Goal: Find specific page/section: Find specific page/section

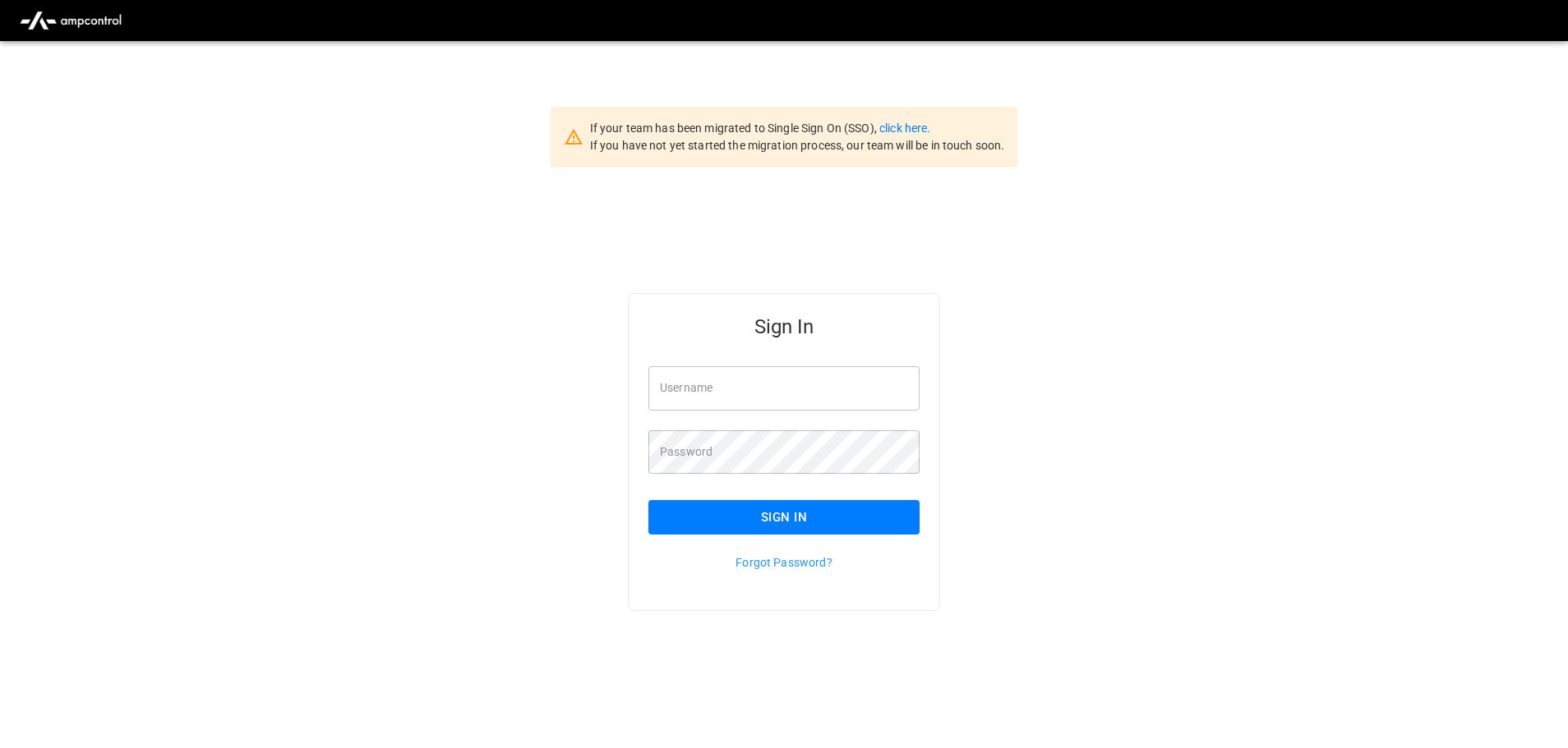
type input "**********"
click at [760, 383] on input "**********" at bounding box center [784, 387] width 271 height 44
click at [741, 511] on button "Sign In" at bounding box center [784, 517] width 271 height 34
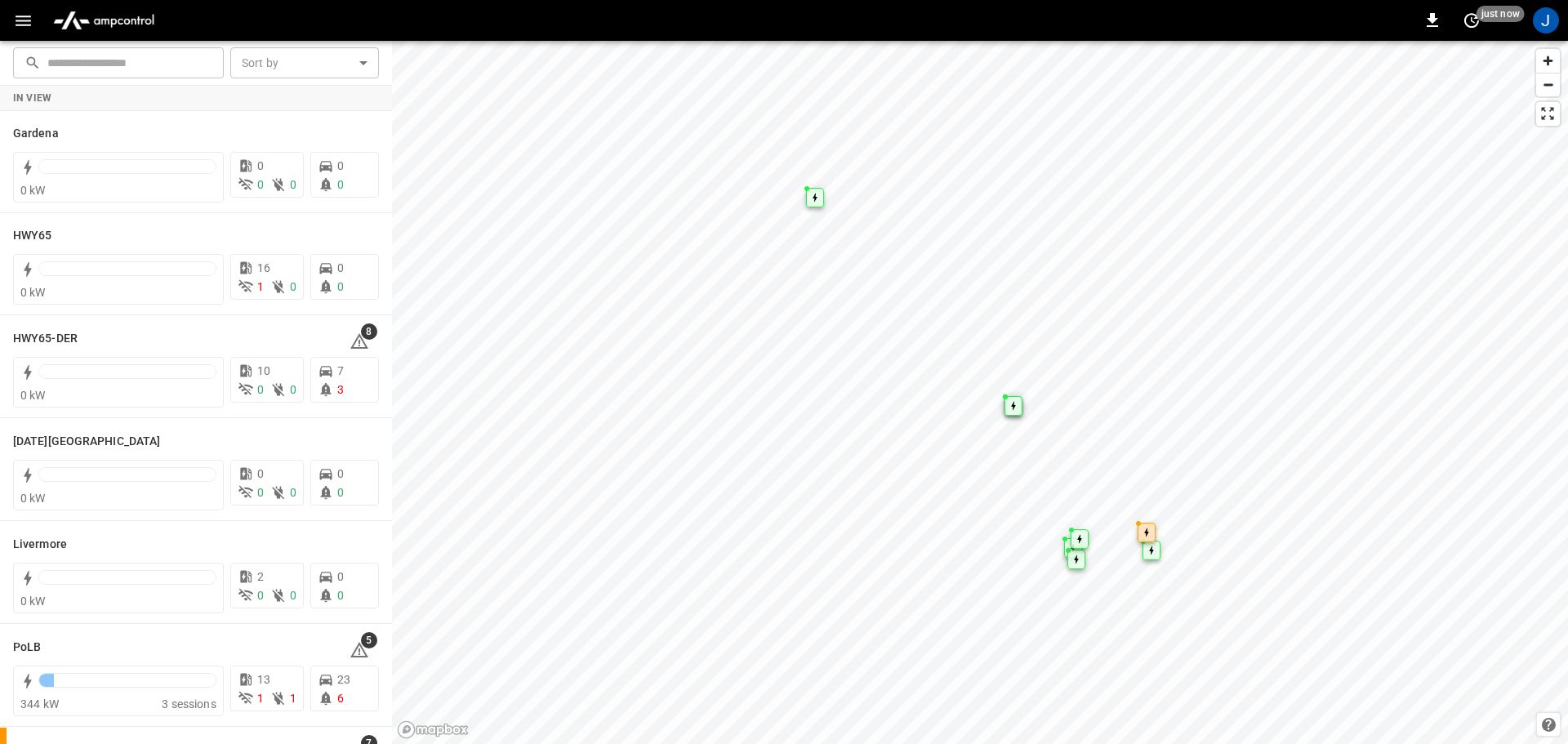
click at [26, 24] on icon "button" at bounding box center [23, 21] width 20 height 20
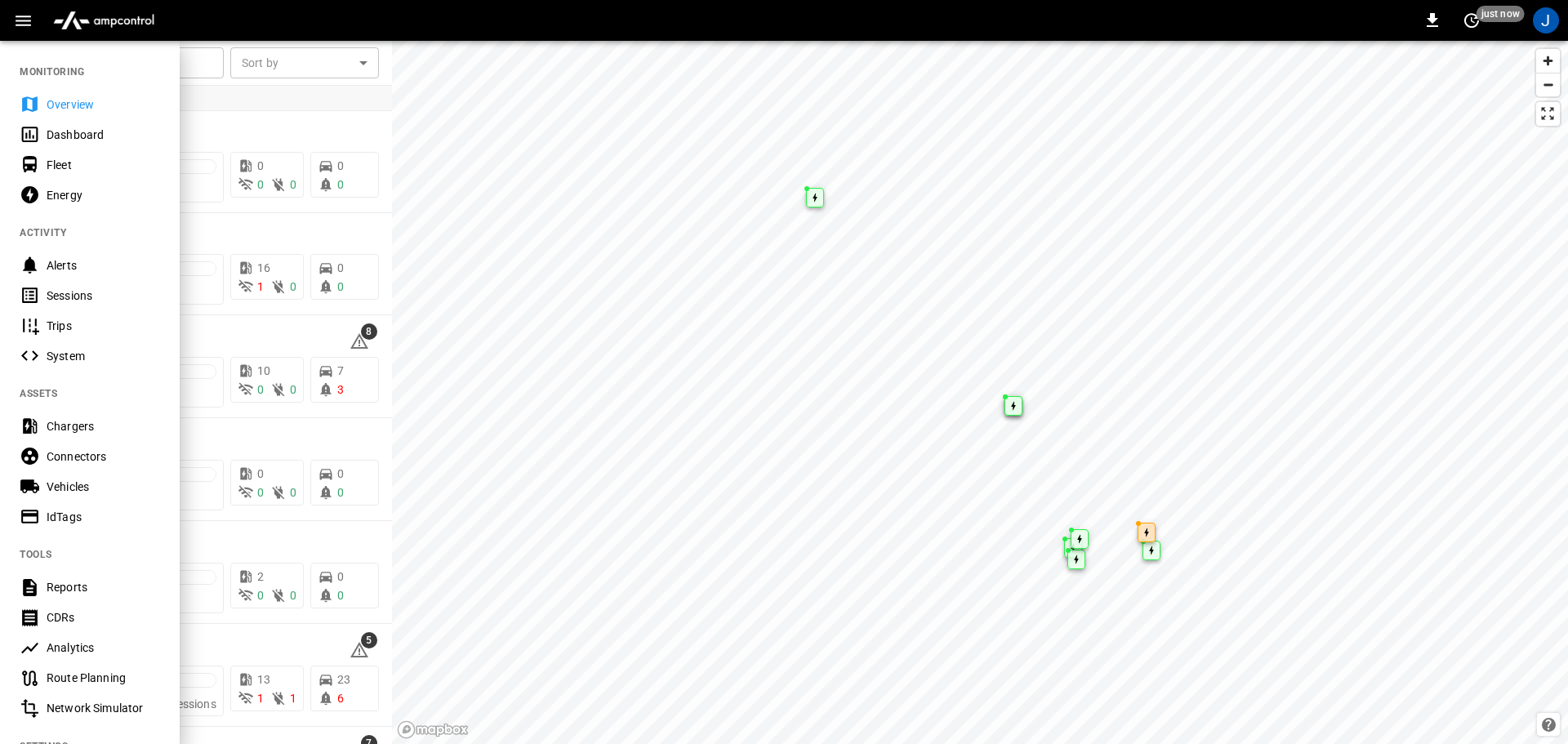
click at [67, 140] on div "Dashboard" at bounding box center [103, 135] width 113 height 17
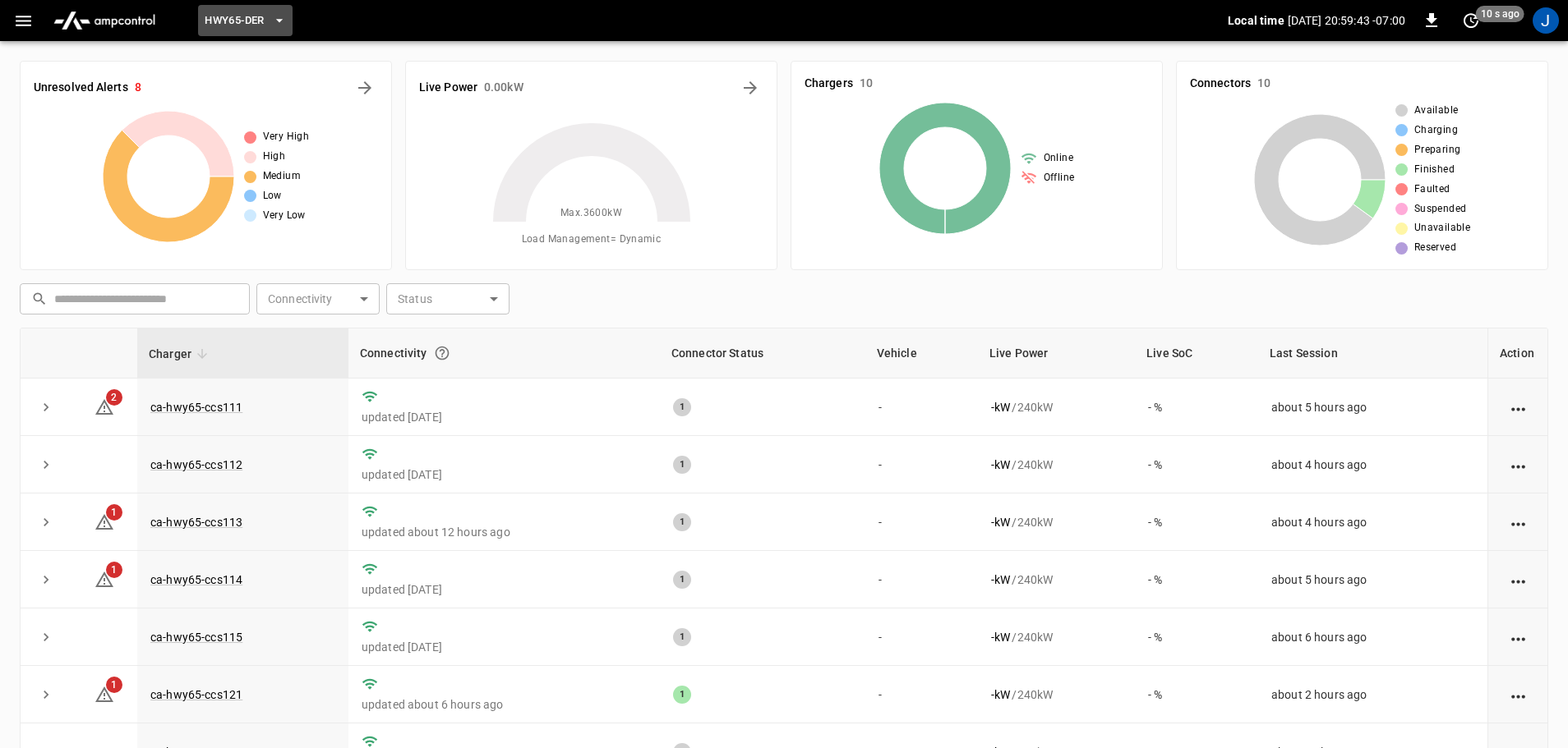
click at [280, 24] on icon "button" at bounding box center [279, 20] width 17 height 17
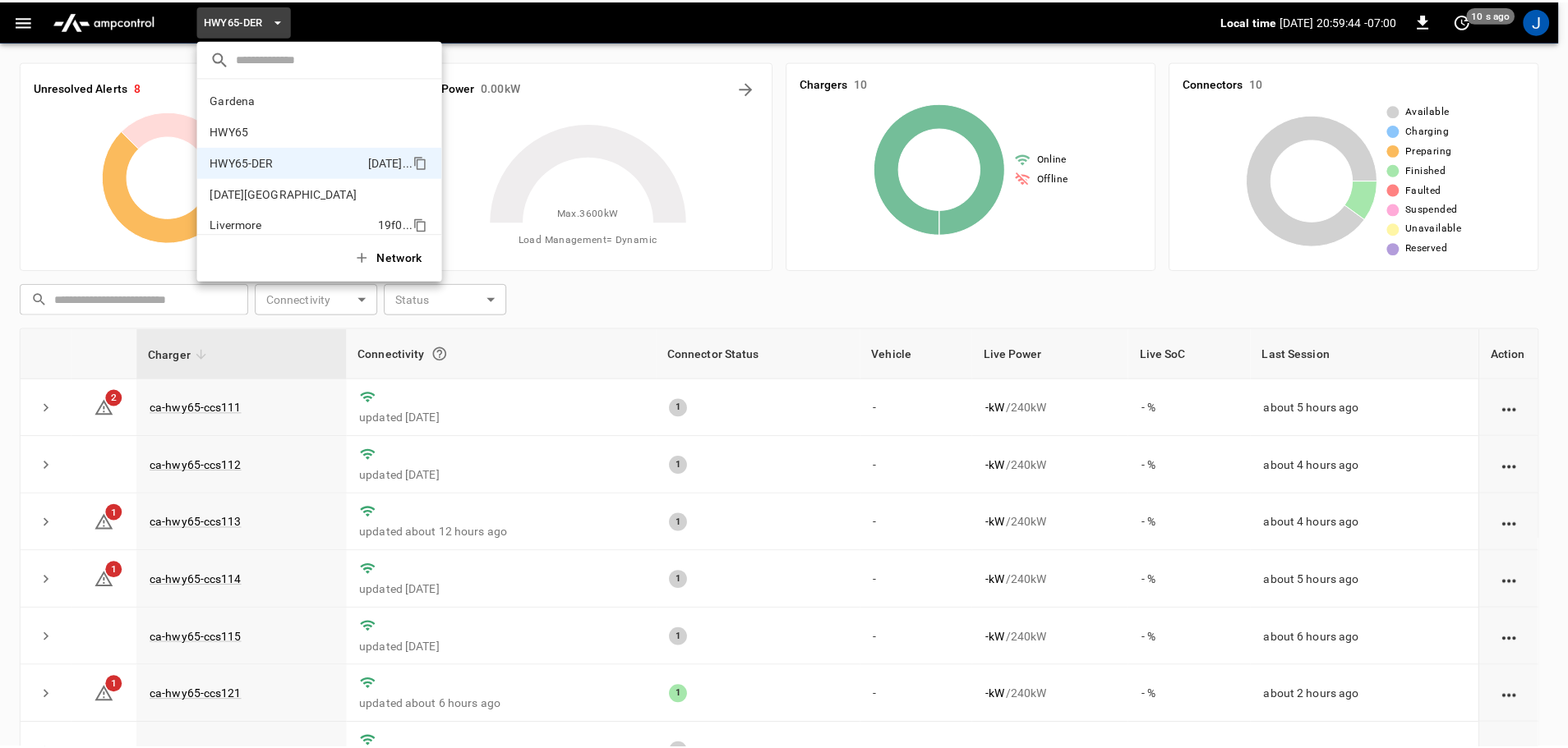
scroll to position [57, 0]
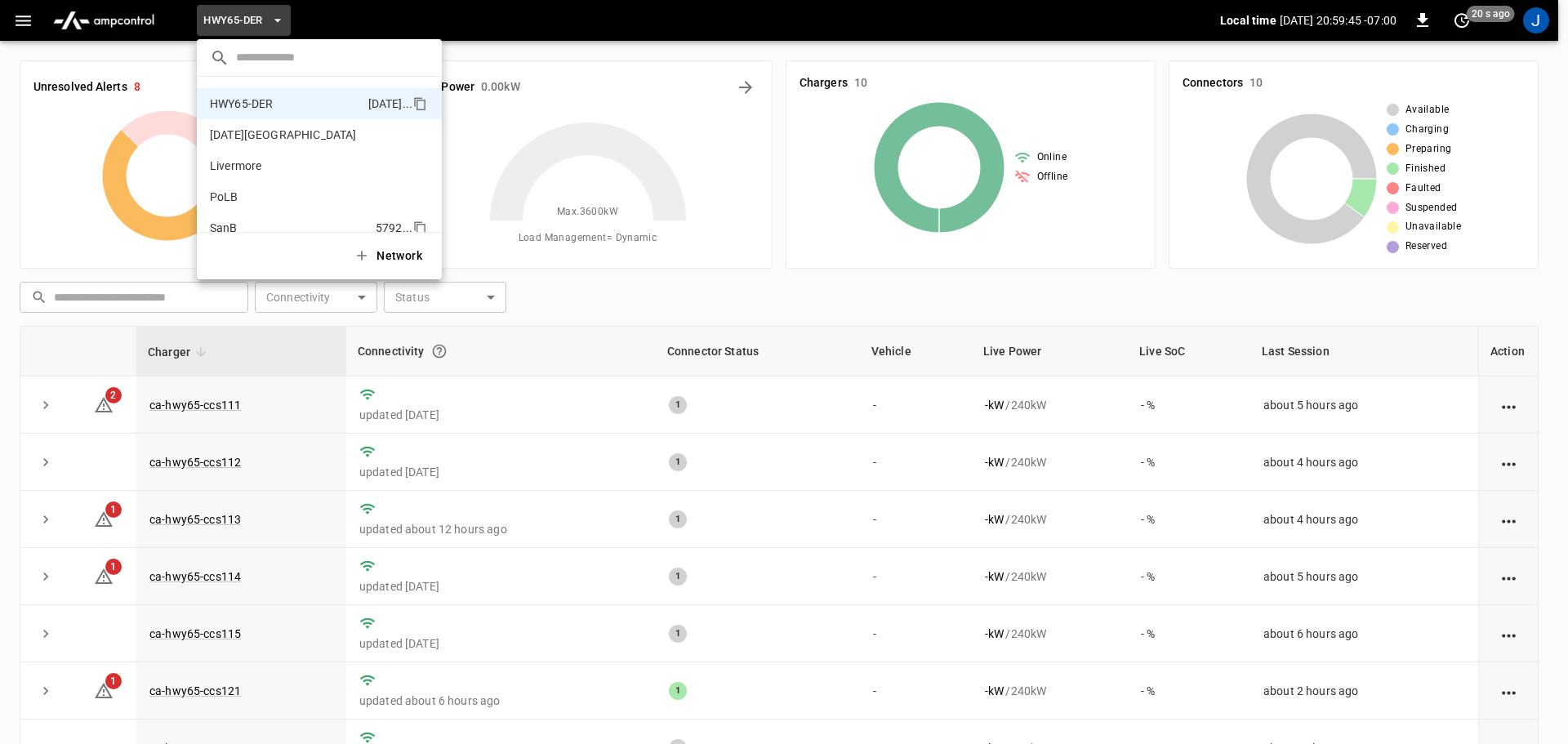
click at [233, 227] on p "SanB" at bounding box center [289, 228] width 159 height 17
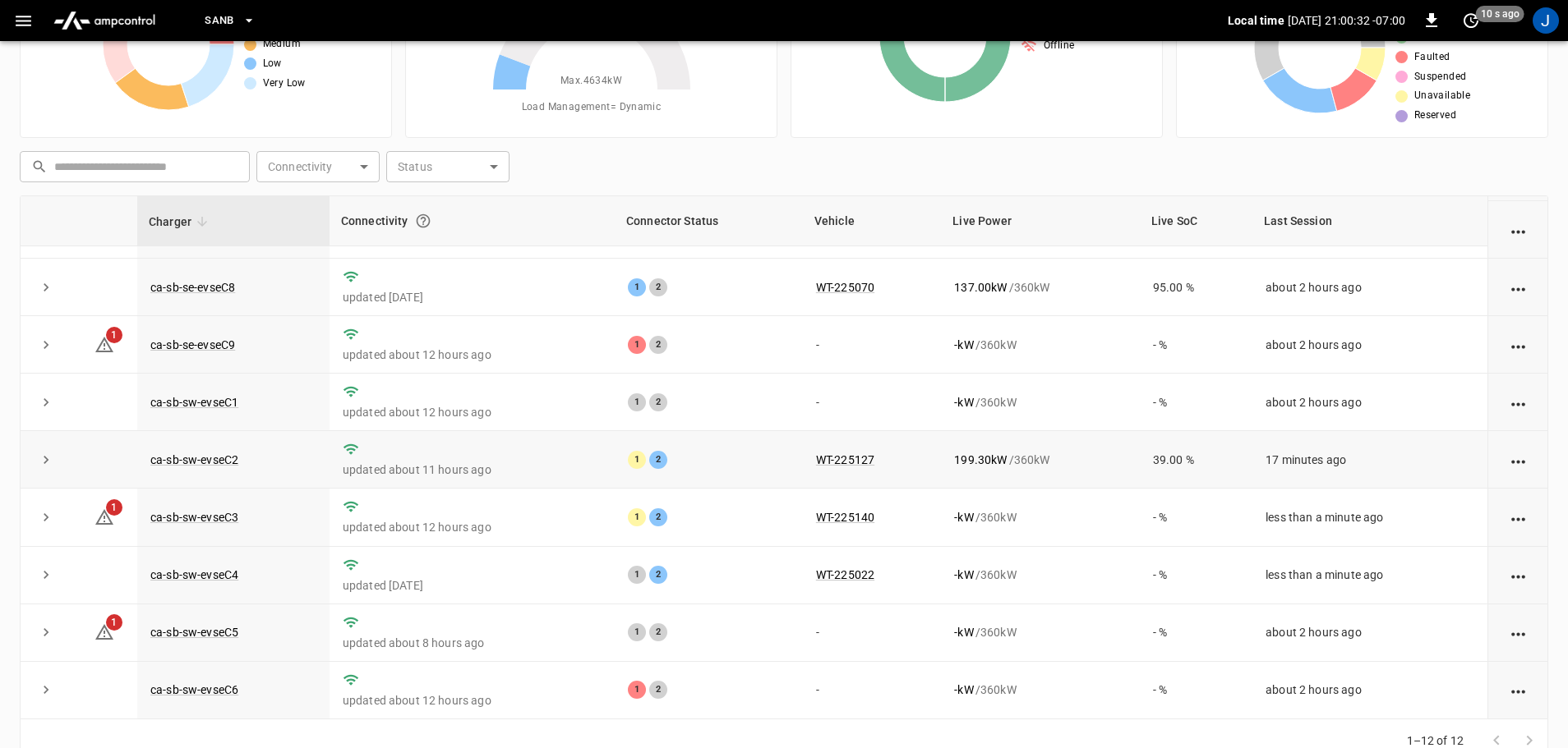
scroll to position [167, 0]
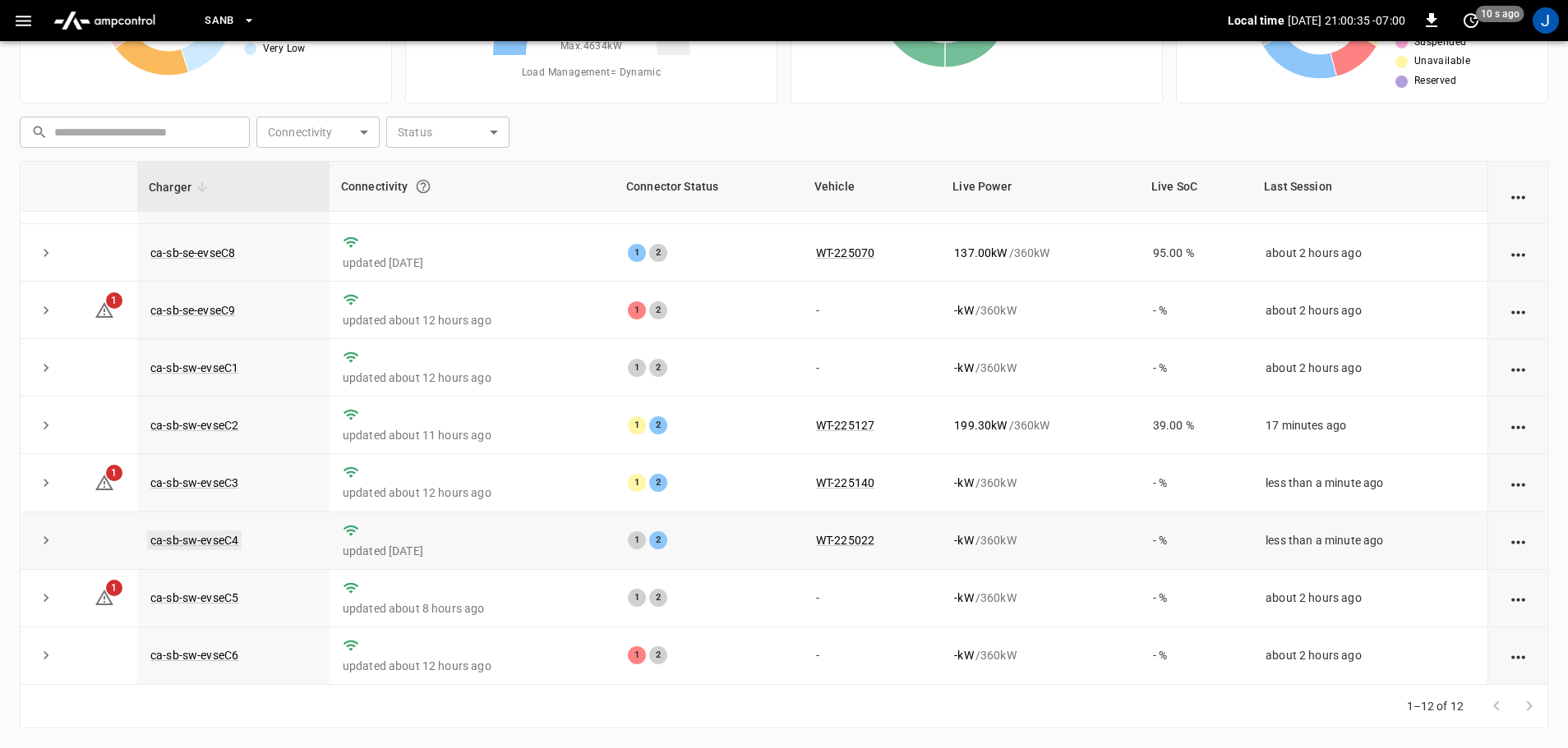
click at [203, 537] on link "ca-sb-sw-evseC4" at bounding box center [195, 539] width 95 height 19
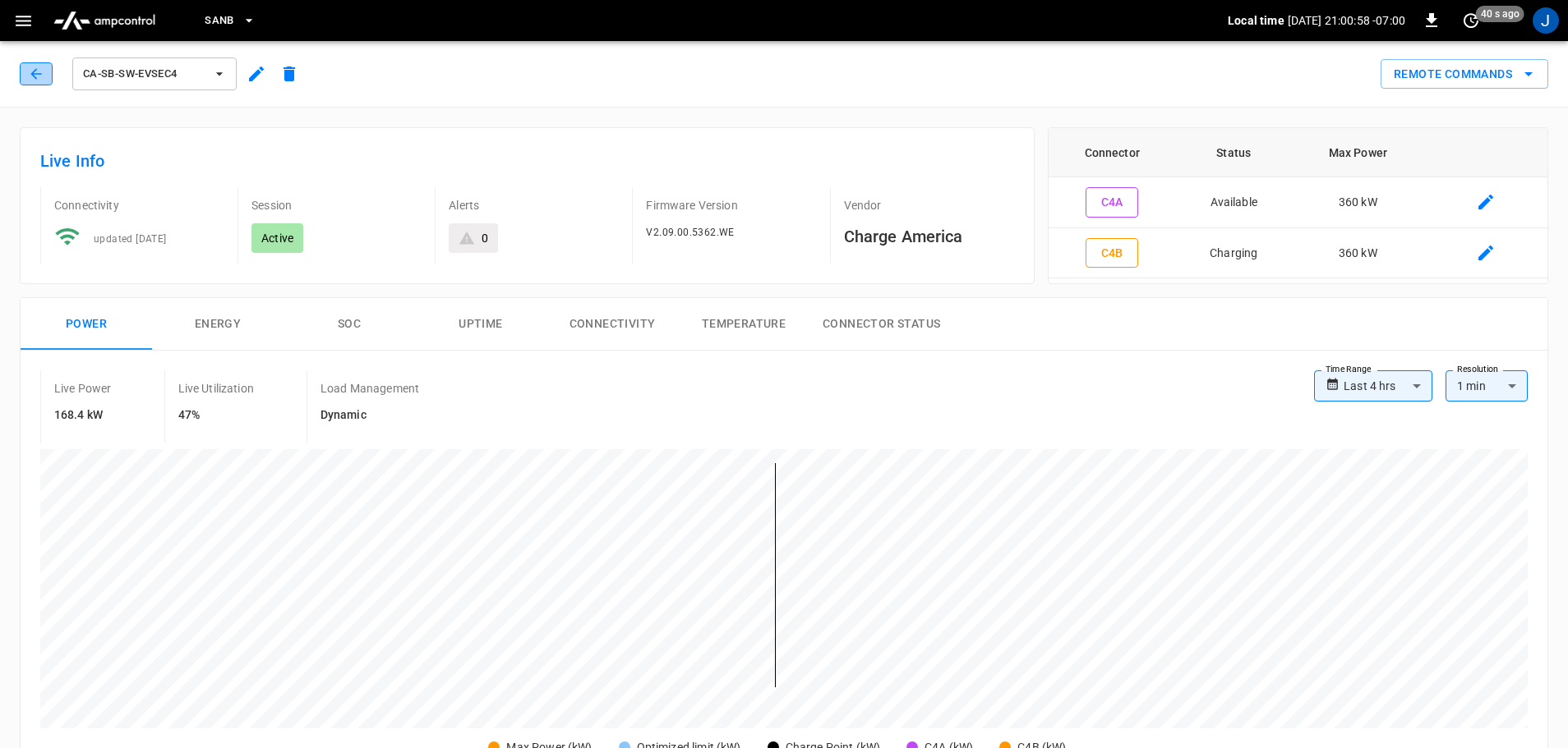
click at [42, 70] on icon "button" at bounding box center [36, 74] width 17 height 17
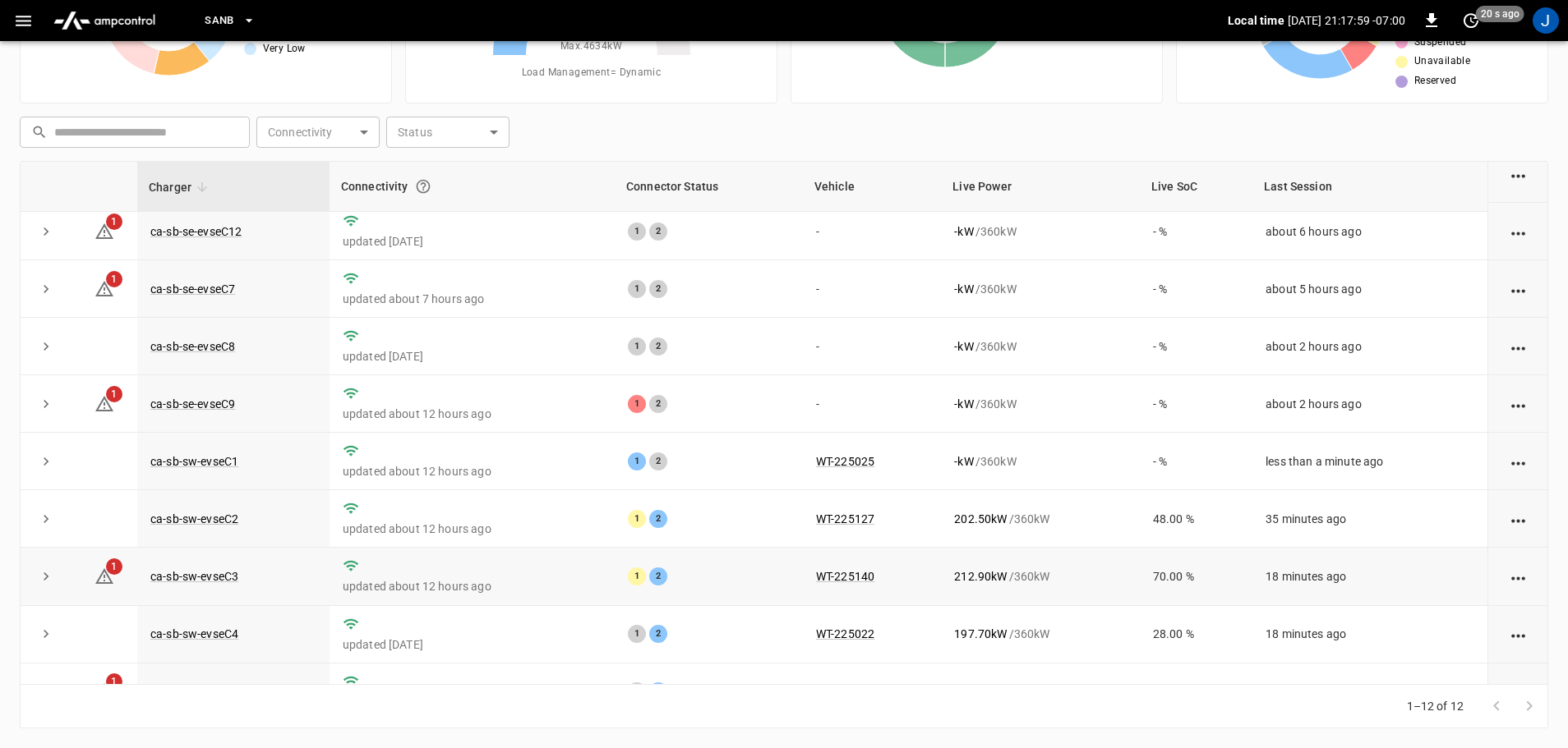
scroll to position [227, 0]
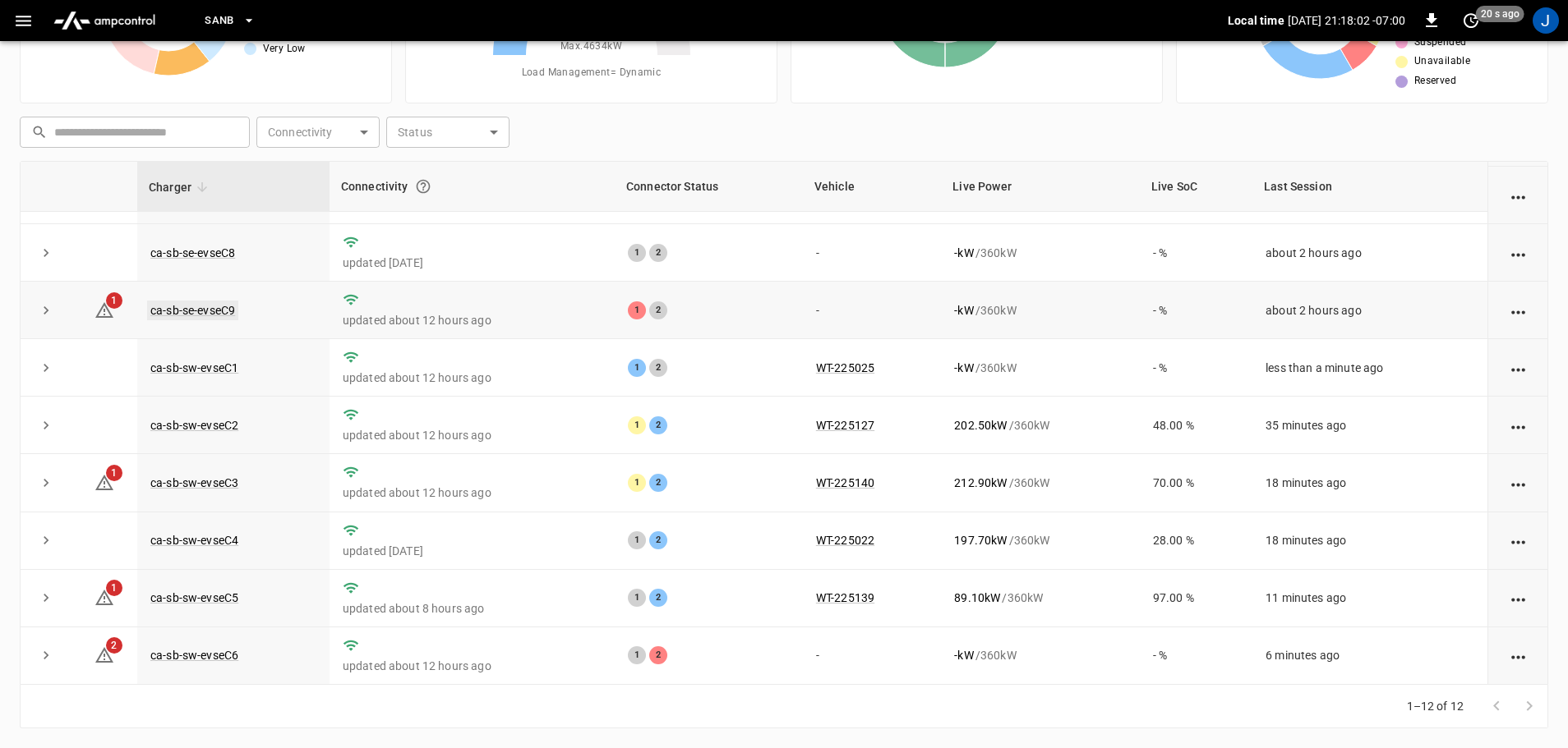
click at [179, 304] on link "ca-sb-se-evseC9" at bounding box center [193, 310] width 91 height 19
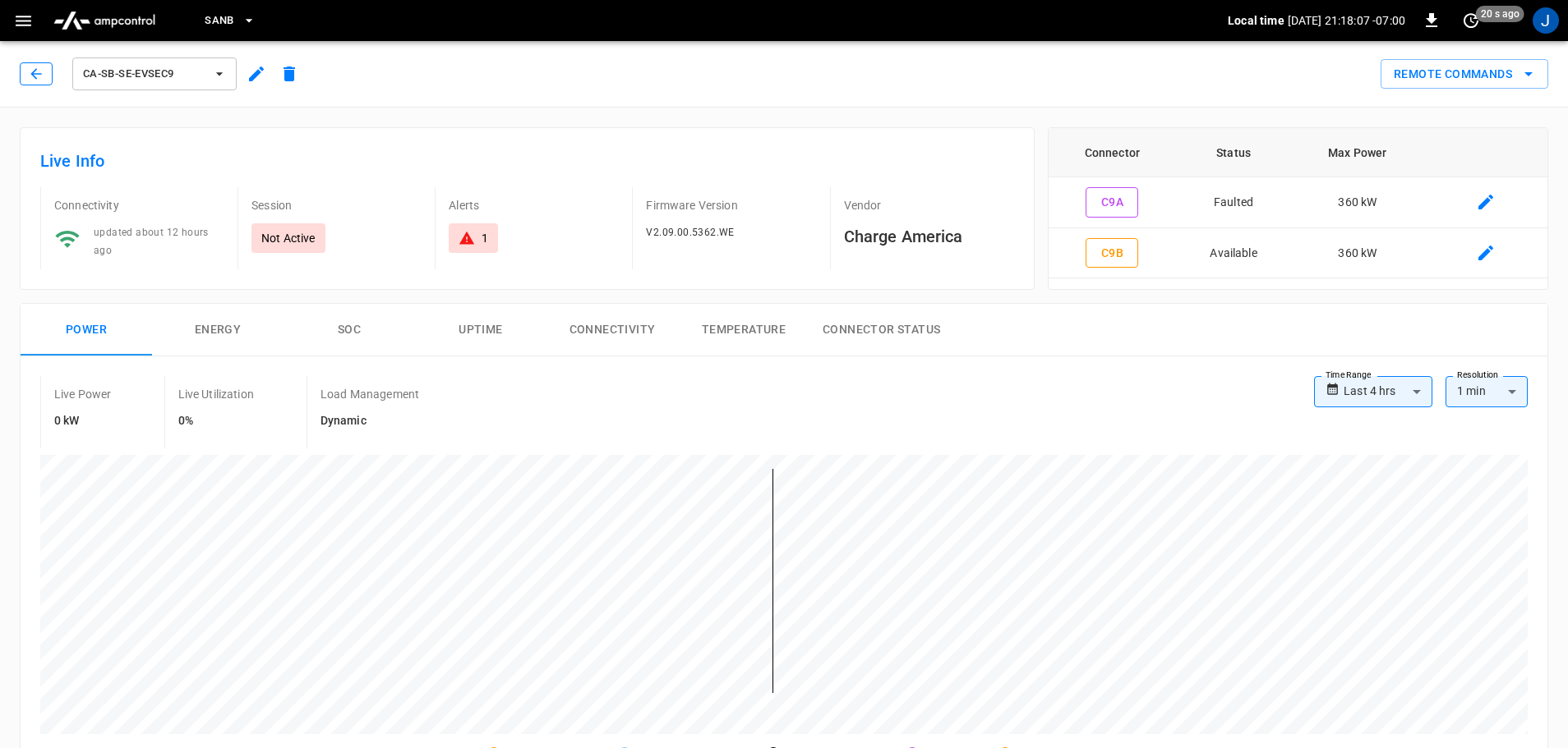
click at [45, 74] on button "button" at bounding box center [35, 73] width 32 height 23
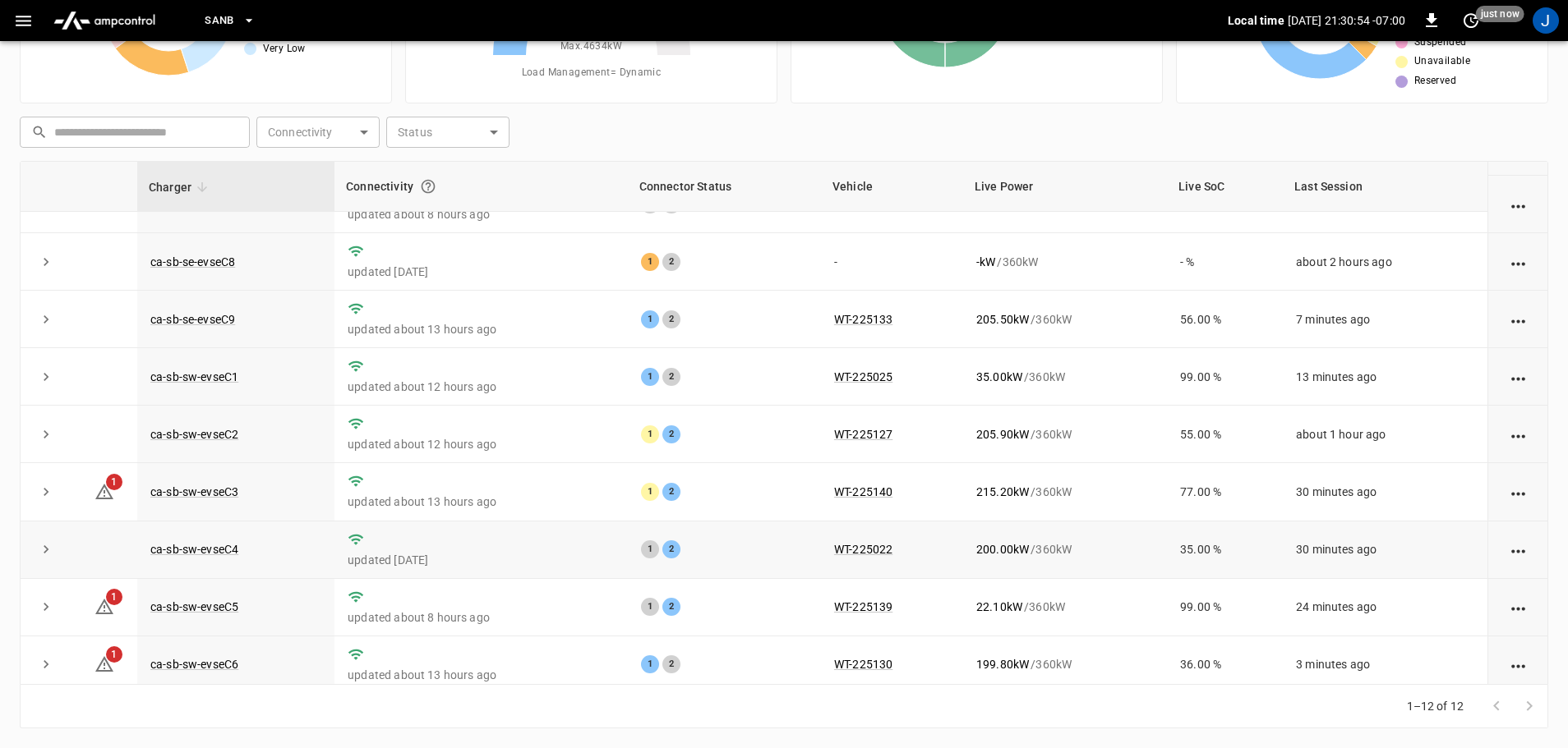
scroll to position [227, 0]
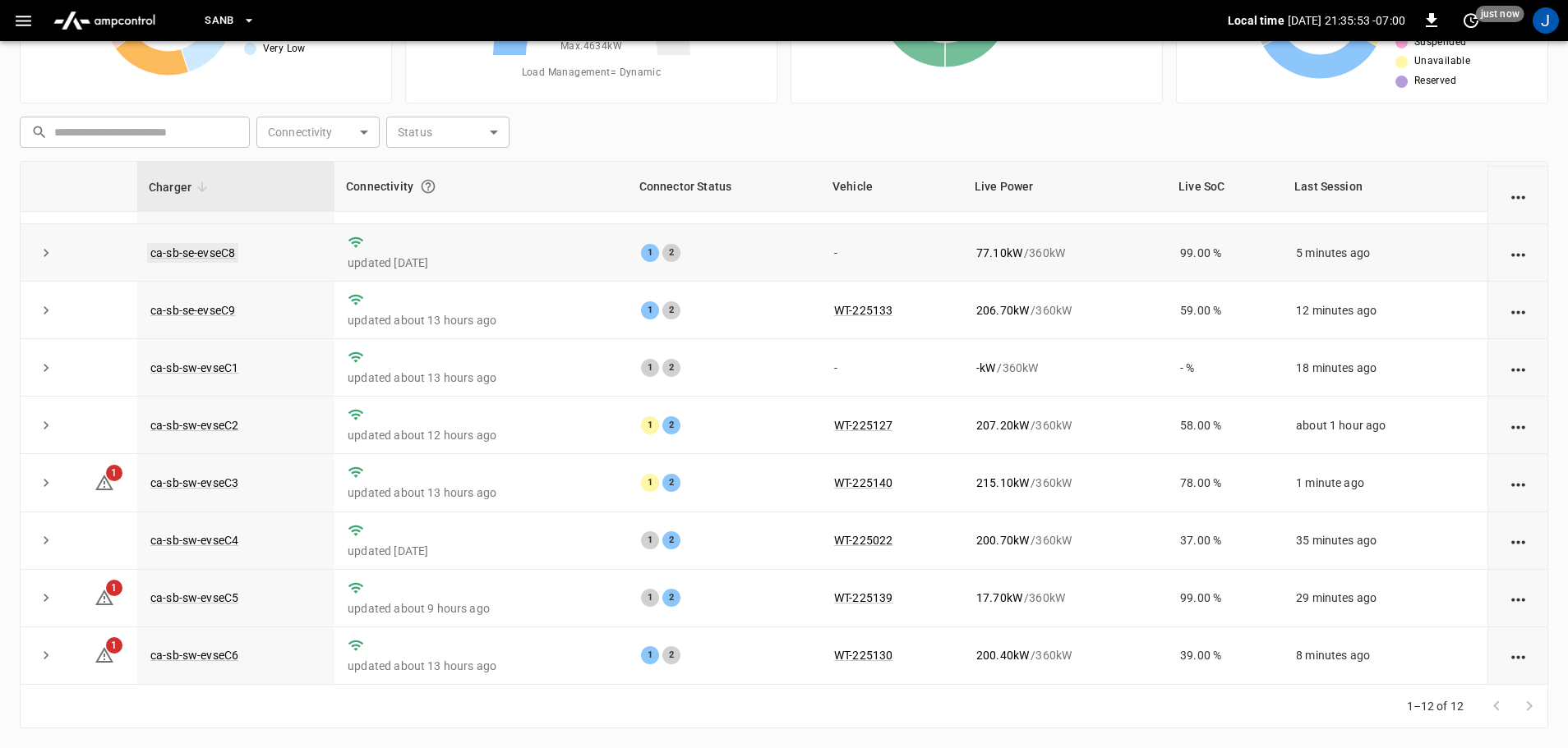
click at [186, 251] on link "ca-sb-se-evseC8" at bounding box center [193, 252] width 91 height 19
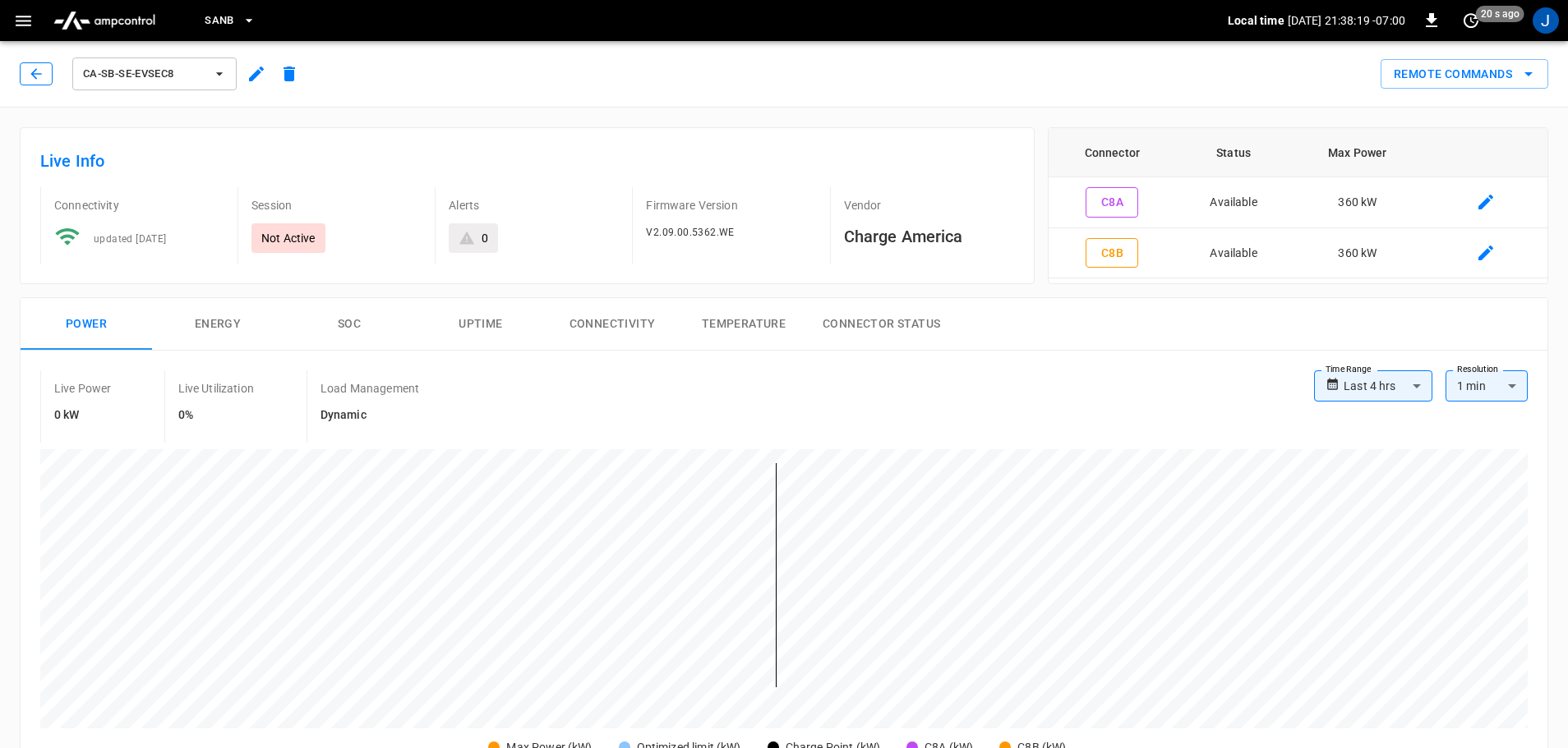
click at [38, 76] on icon "button" at bounding box center [36, 74] width 17 height 17
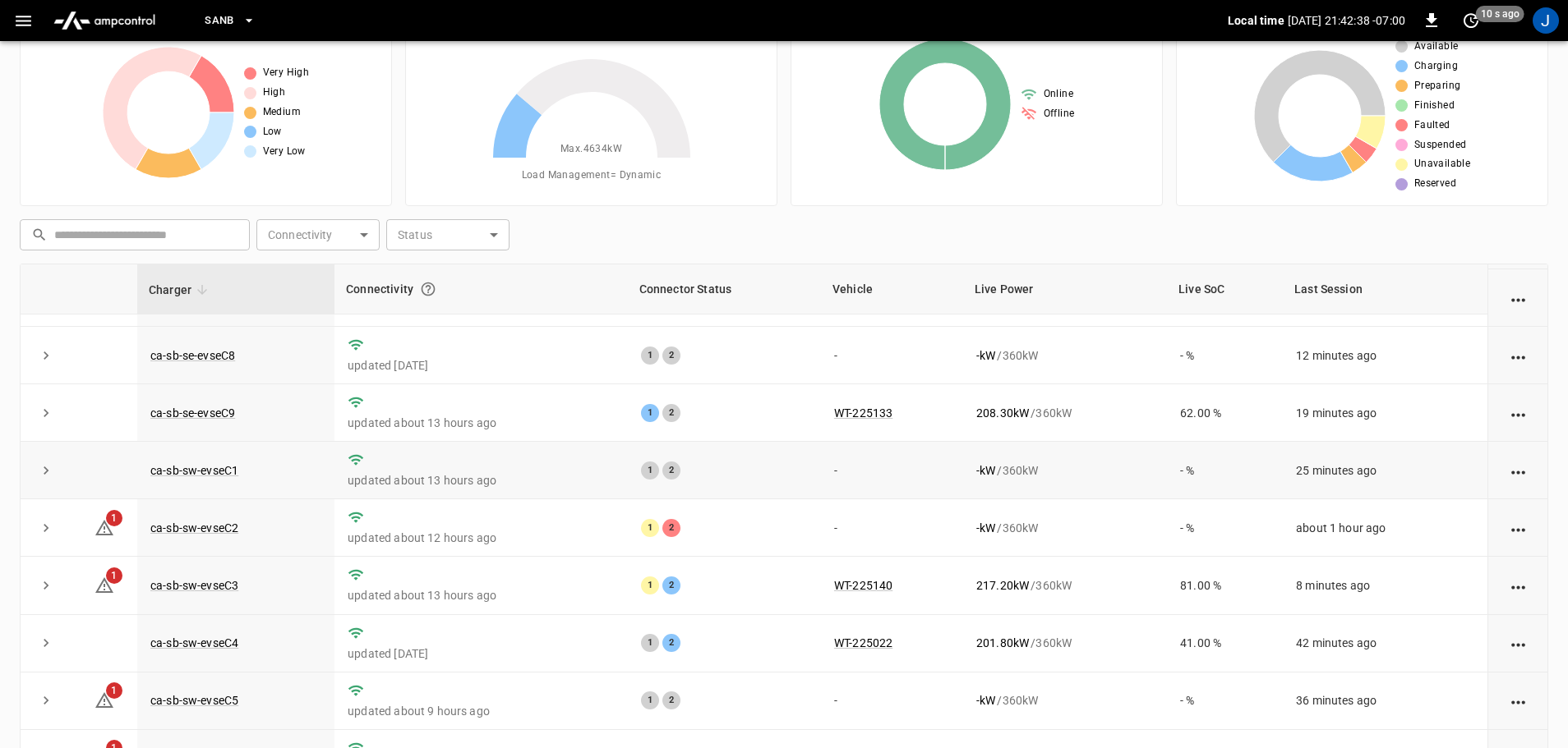
scroll to position [167, 0]
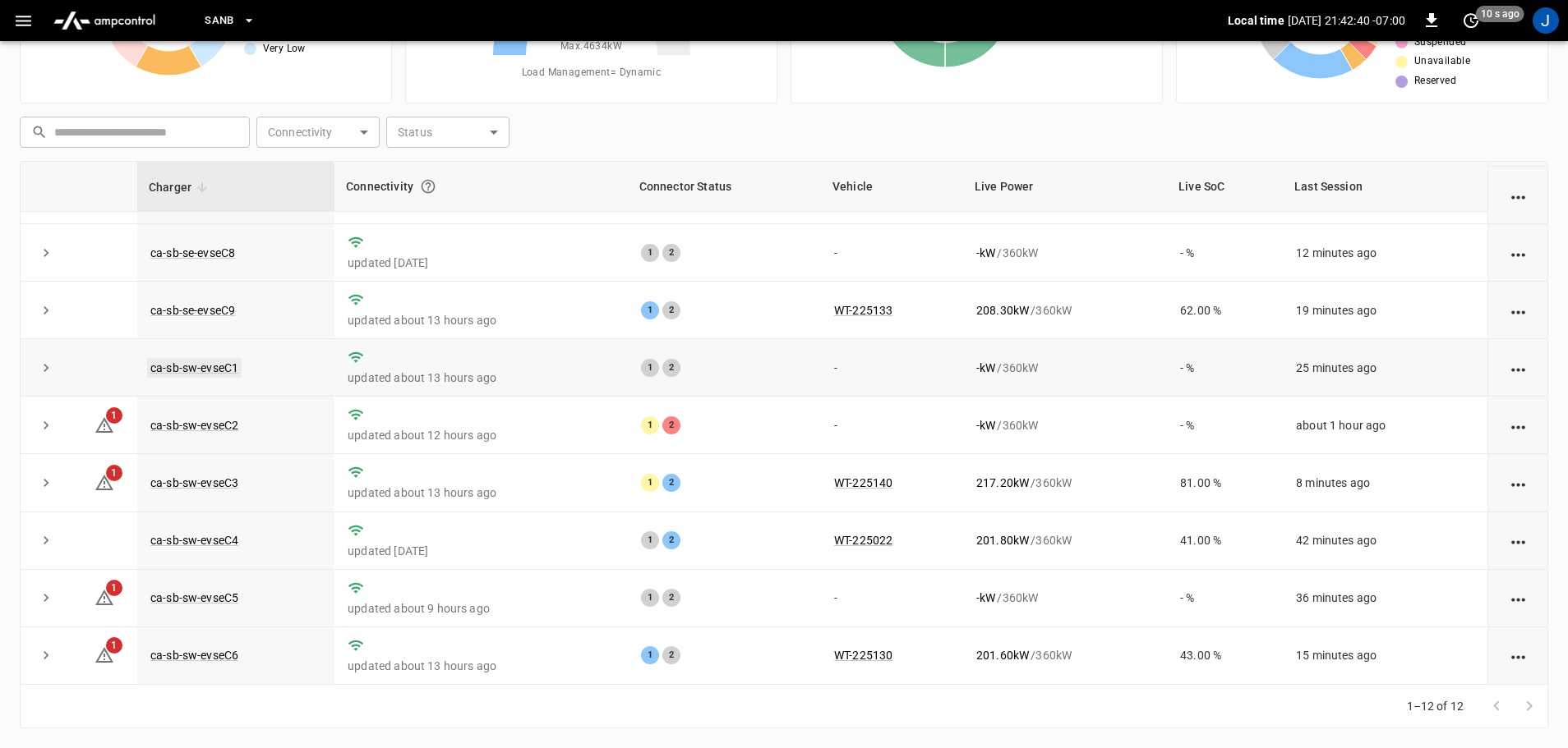
click at [223, 361] on link "ca-sb-sw-evseC1" at bounding box center [195, 367] width 95 height 19
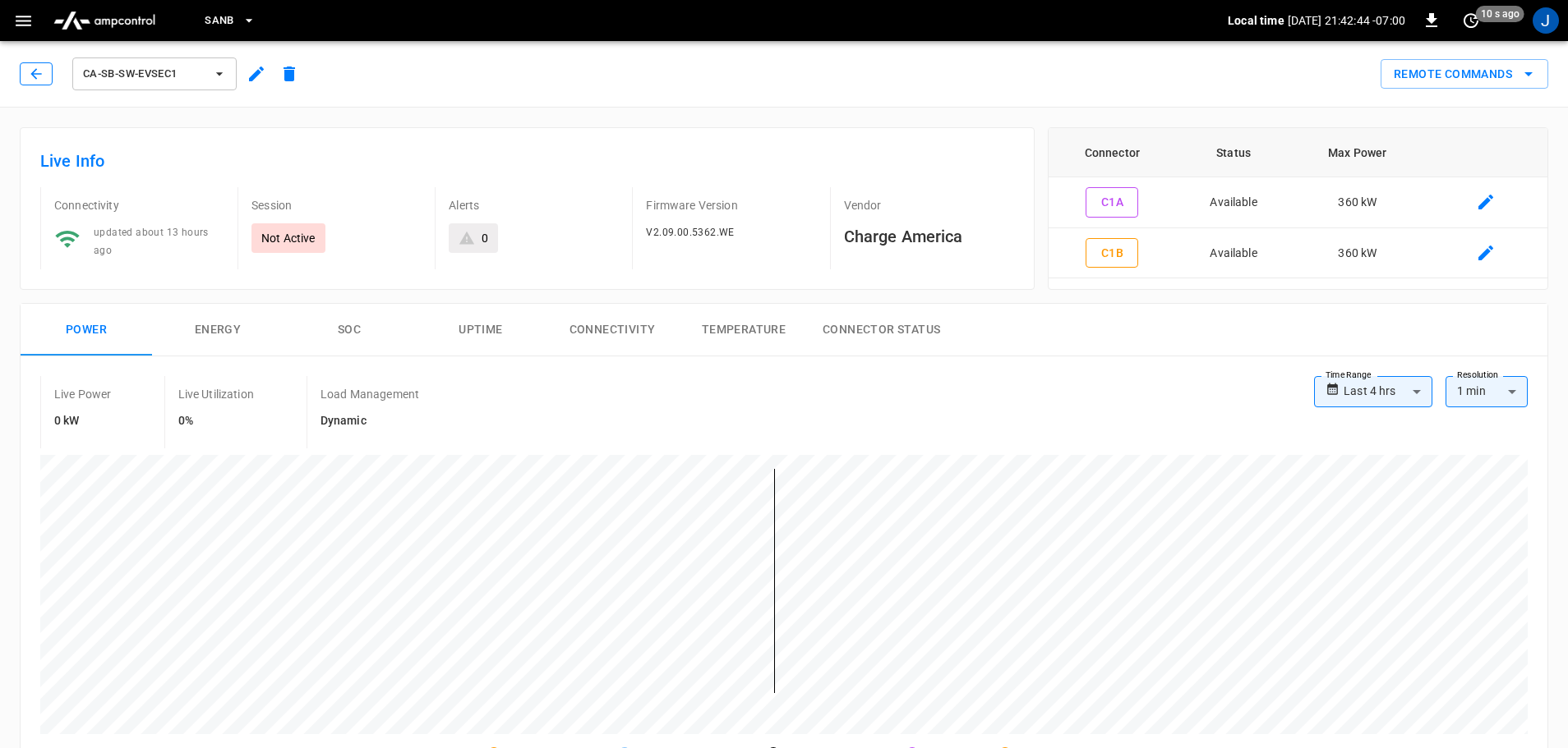
click at [33, 71] on icon "button" at bounding box center [36, 74] width 11 height 11
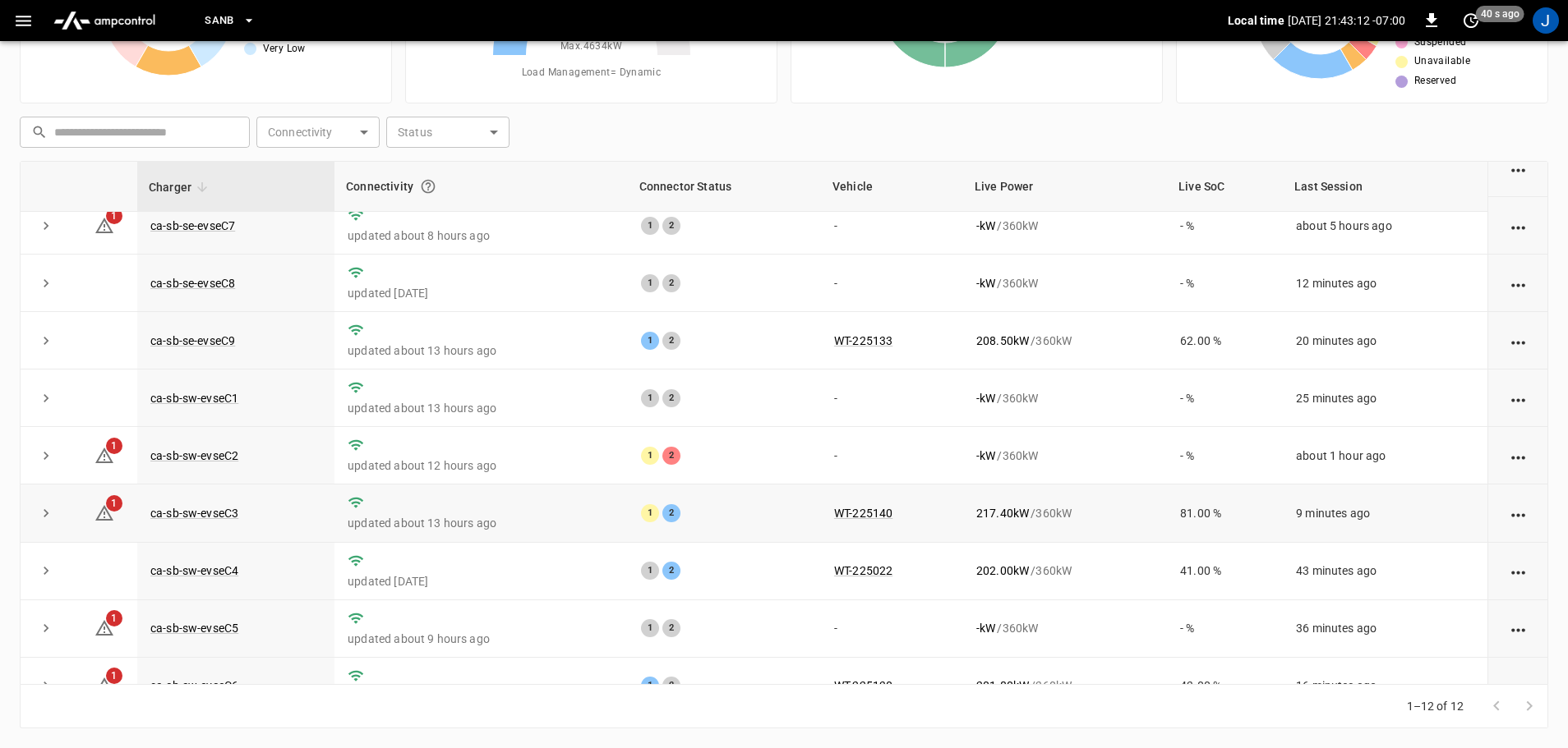
scroll to position [227, 0]
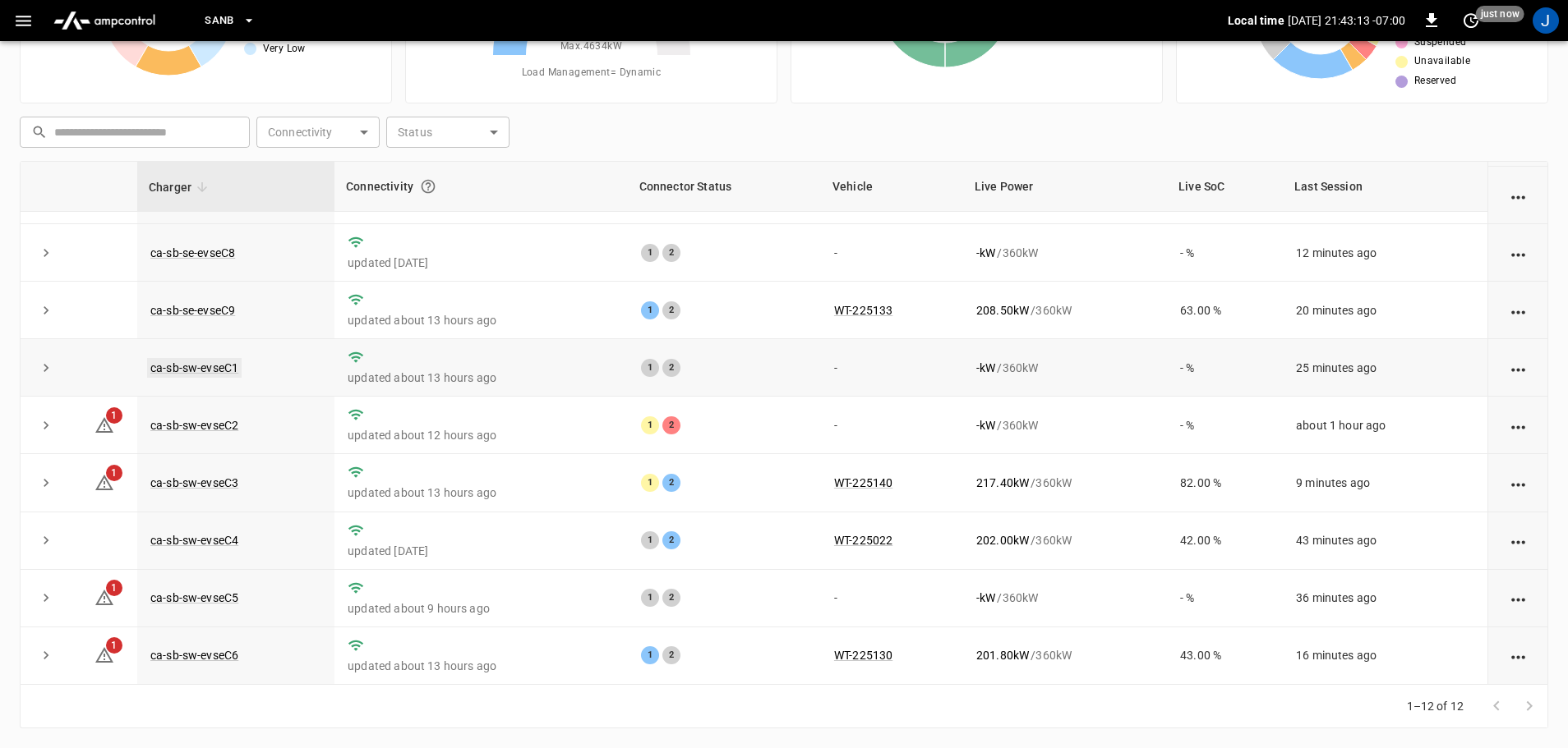
click at [194, 363] on link "ca-sb-sw-evseC1" at bounding box center [195, 367] width 95 height 19
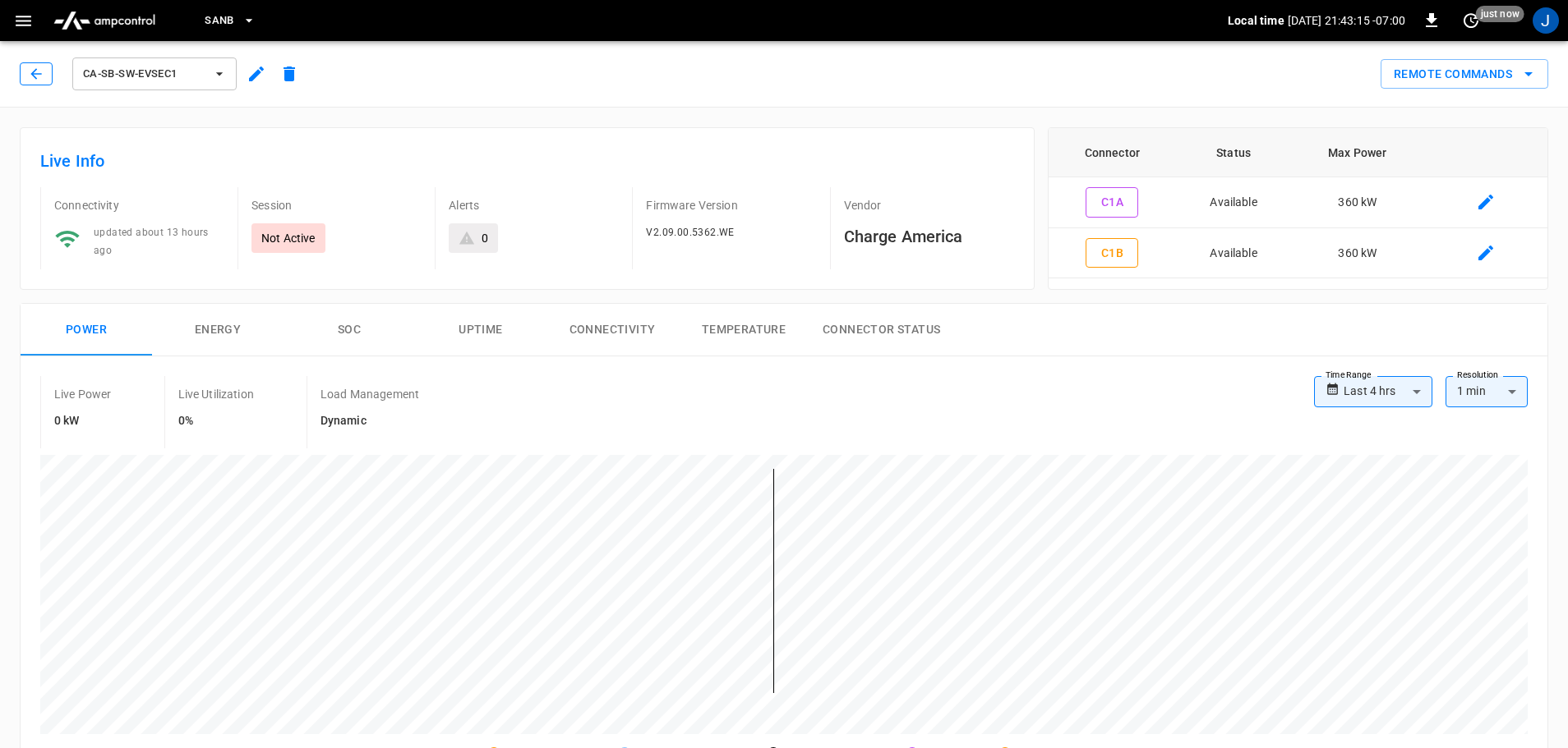
click at [37, 71] on icon "button" at bounding box center [36, 74] width 17 height 17
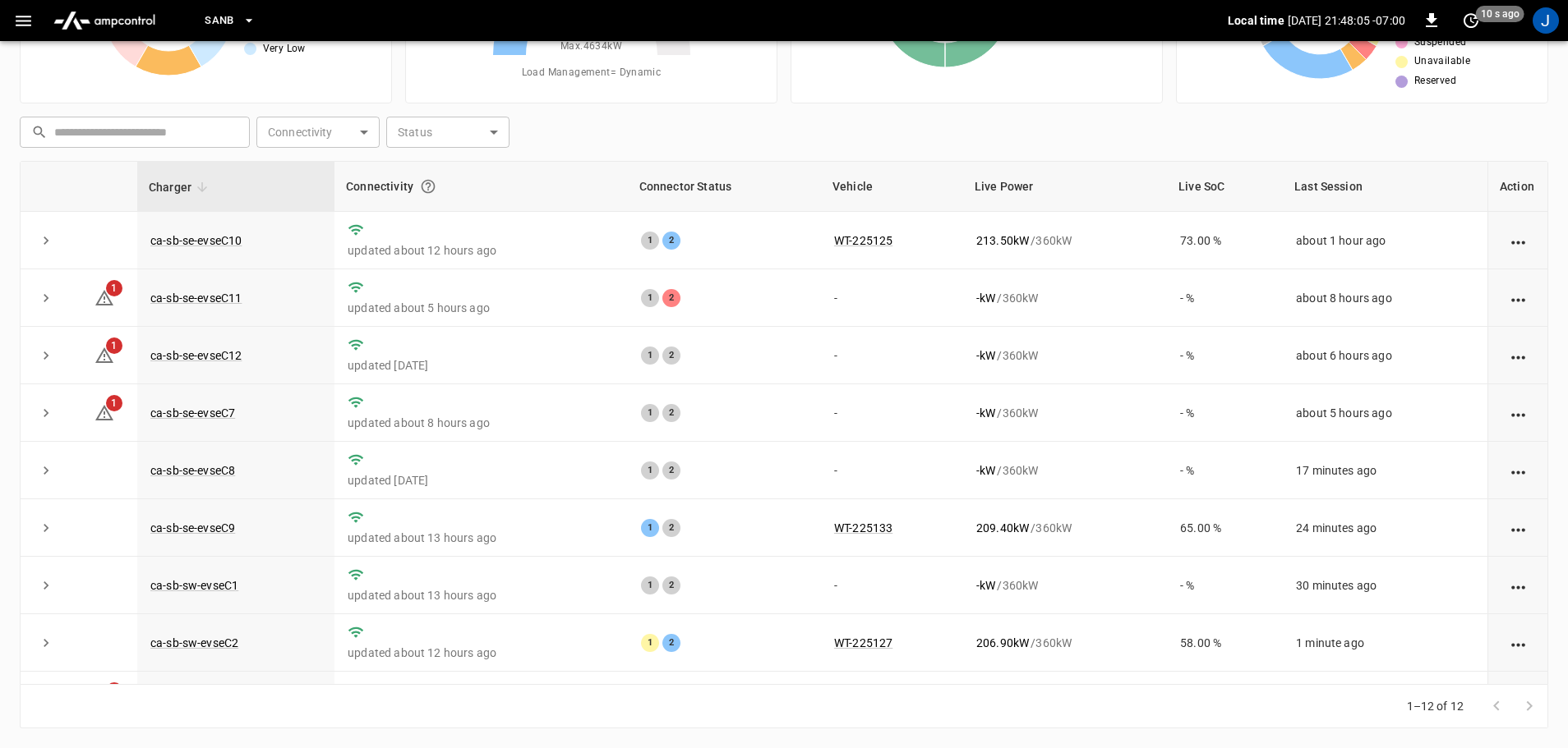
scroll to position [227, 0]
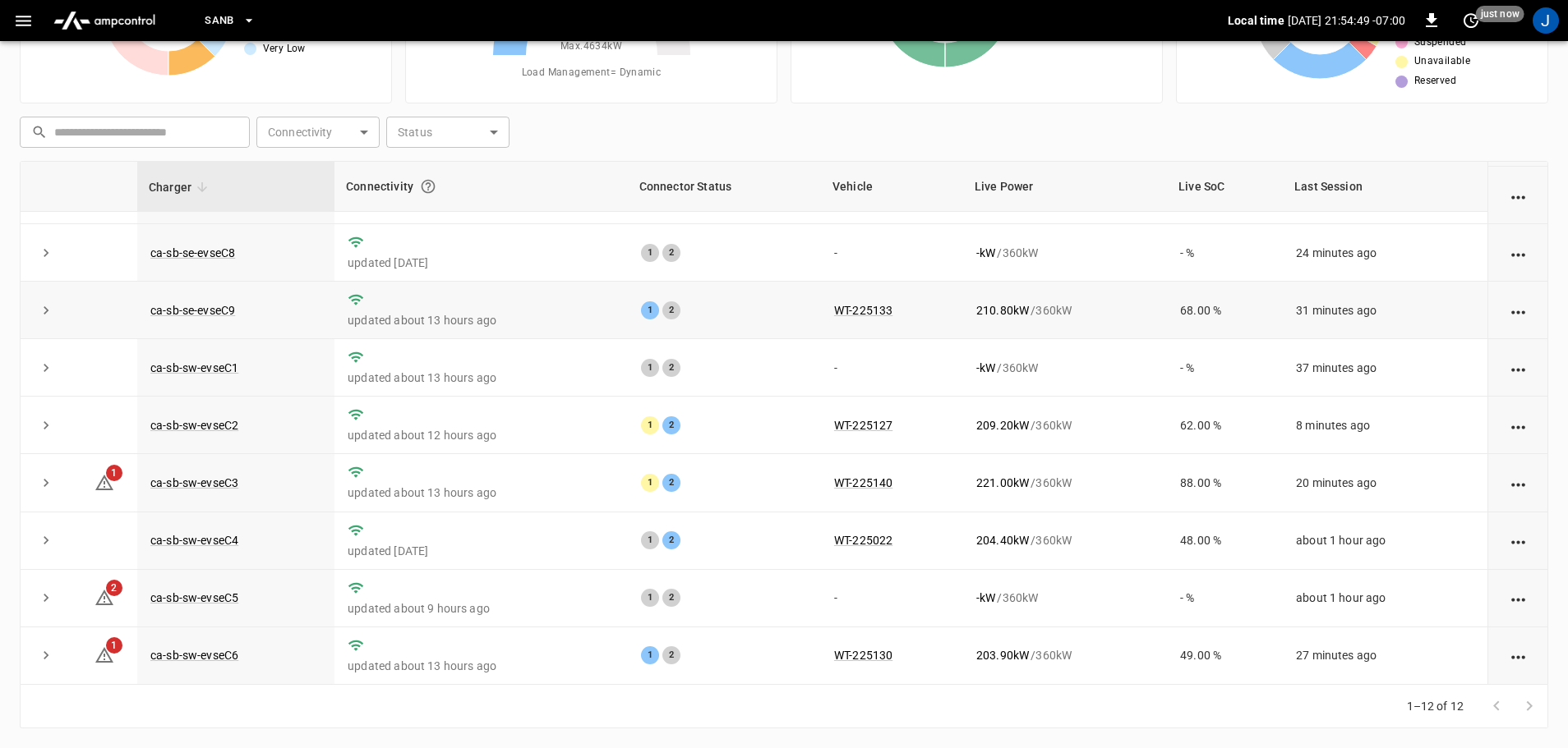
click at [1079, 302] on div "210.80 kW / 360 kW" at bounding box center [1064, 311] width 177 height 17
